Goal: Task Accomplishment & Management: Complete application form

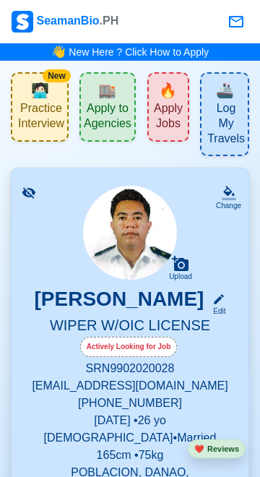
click at [103, 112] on span "Apply to Agencies" at bounding box center [108, 117] width 48 height 33
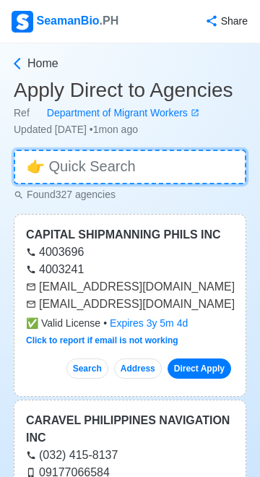
click at [180, 164] on input at bounding box center [130, 167] width 233 height 35
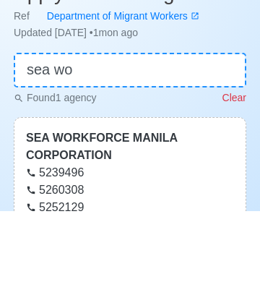
click at [134, 243] on div "SEA WORKFORCE MANILA CORPORATION" at bounding box center [130, 243] width 208 height 35
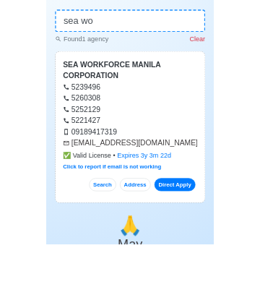
scroll to position [36, 0]
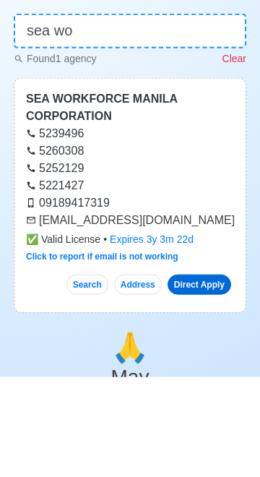
click at [203, 388] on link "Direct Apply" at bounding box center [200, 385] width 64 height 20
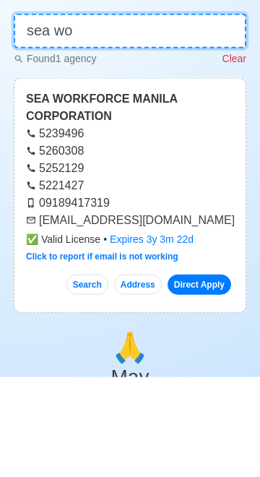
click at [161, 131] on input "sea wo" at bounding box center [130, 131] width 233 height 35
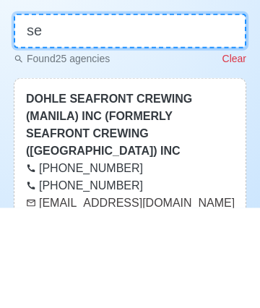
type input "s"
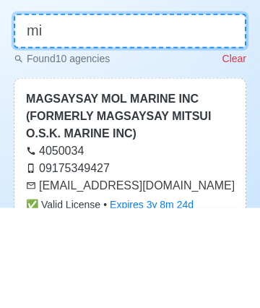
type input "m"
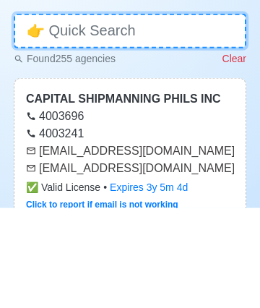
type input "e"
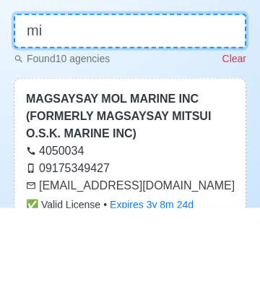
type input "m"
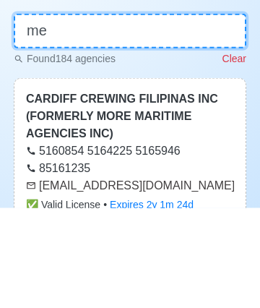
type input "m"
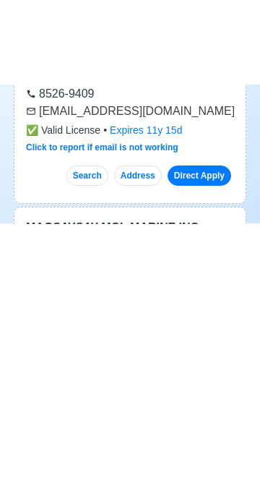
scroll to position [169, 0]
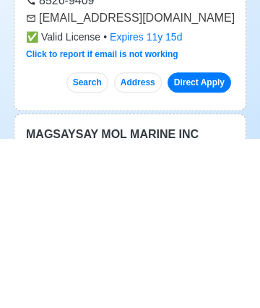
type input "mag"
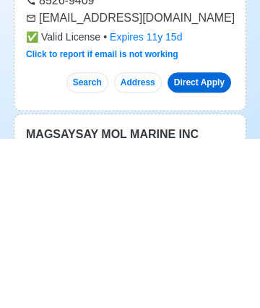
click at [205, 252] on link "Direct Apply" at bounding box center [200, 252] width 64 height 20
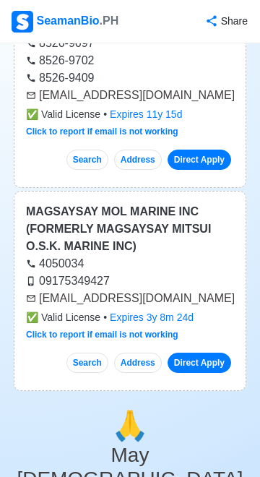
scroll to position [262, 0]
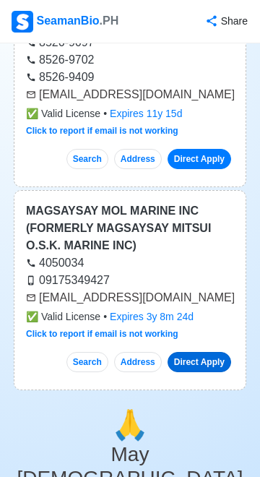
click at [206, 365] on link "Direct Apply" at bounding box center [200, 362] width 64 height 20
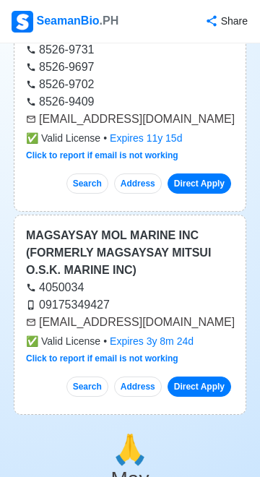
scroll to position [0, 0]
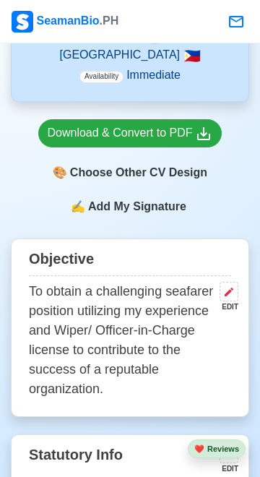
scroll to position [453, 0]
